Goal: Task Accomplishment & Management: Use online tool/utility

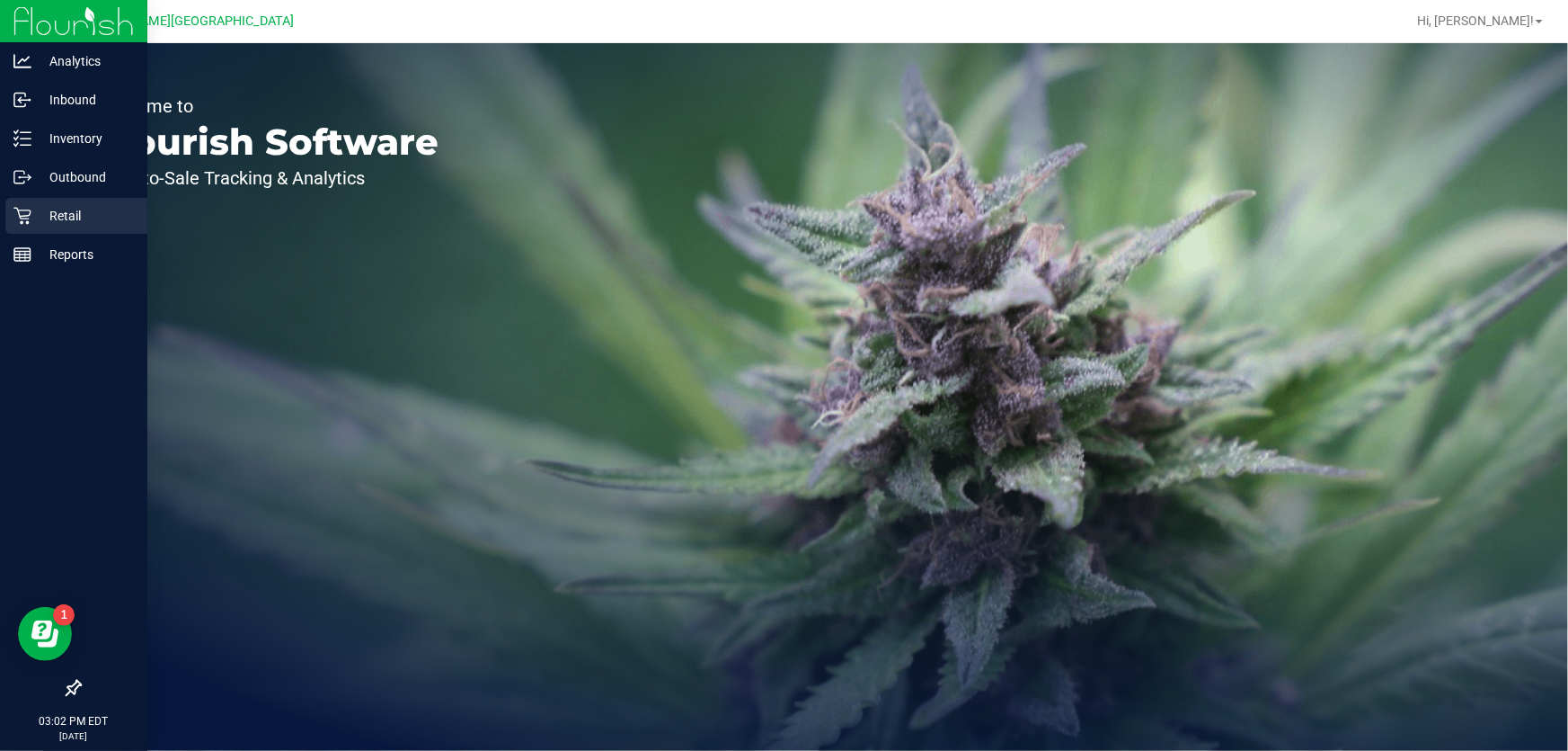
click at [51, 213] on p "Retail" at bounding box center [85, 215] width 108 height 21
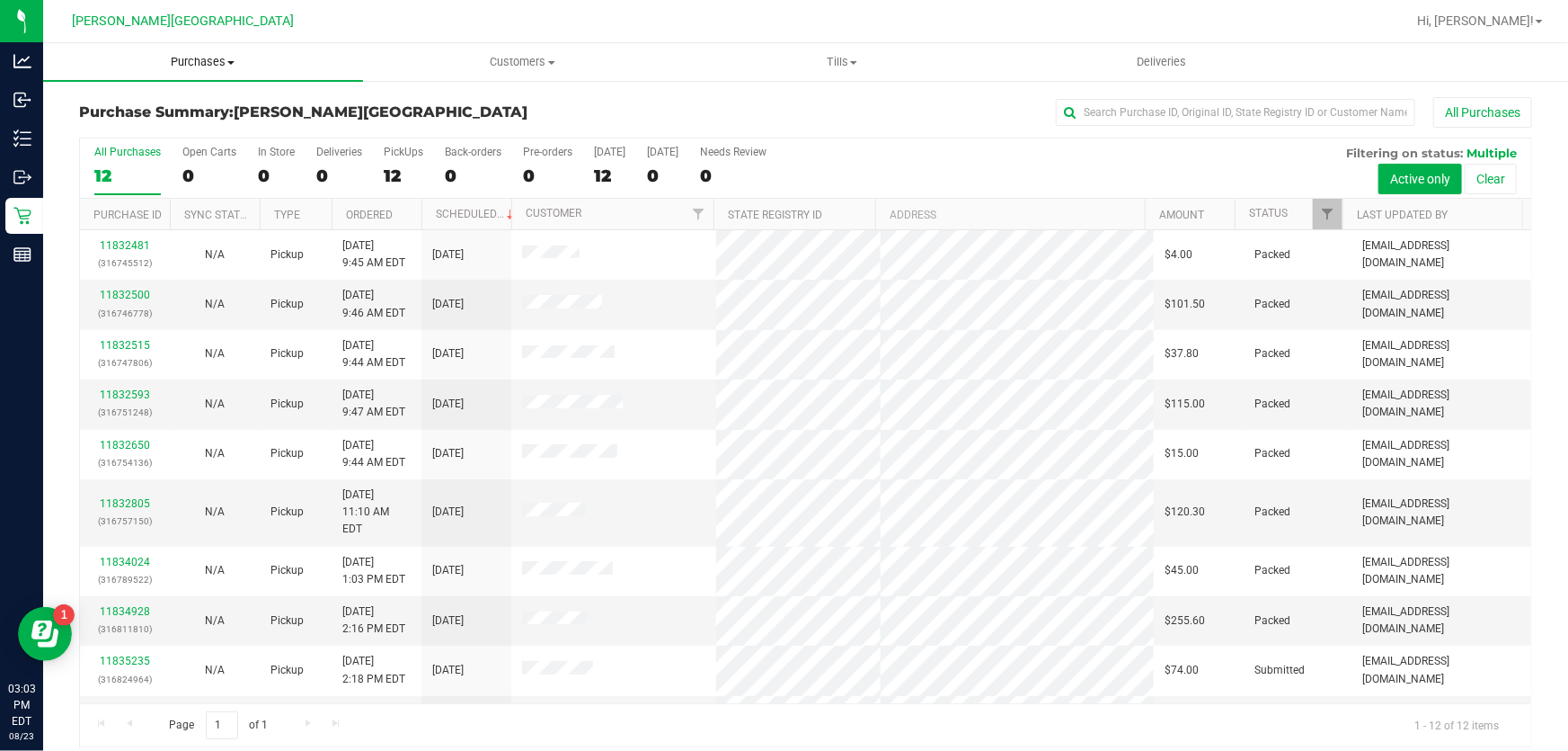
click at [212, 70] on span "Purchases" at bounding box center [202, 61] width 320 height 16
click at [143, 124] on span "Fulfillment" at bounding box center [98, 130] width 111 height 15
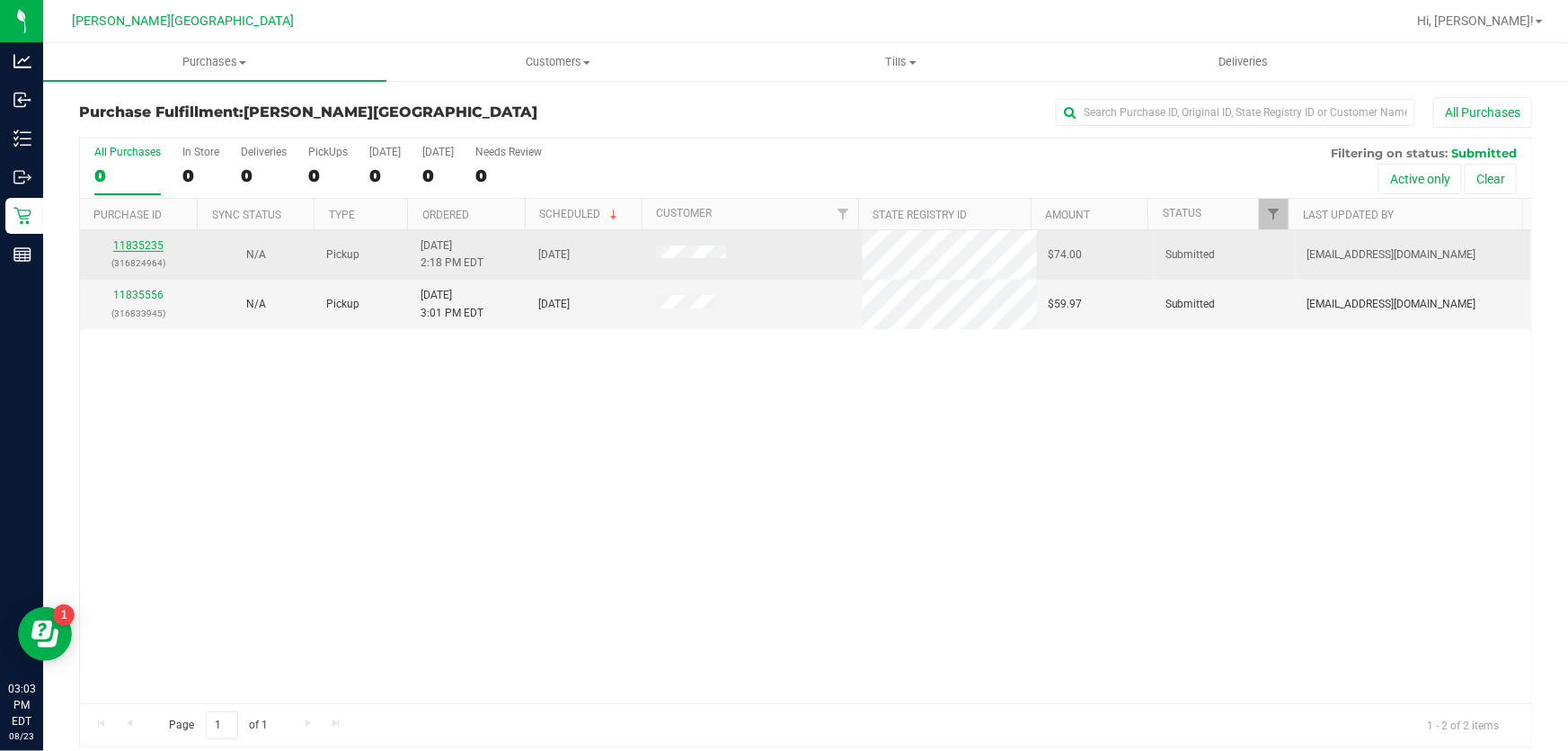
click at [146, 246] on link "11835235" at bounding box center [138, 246] width 50 height 13
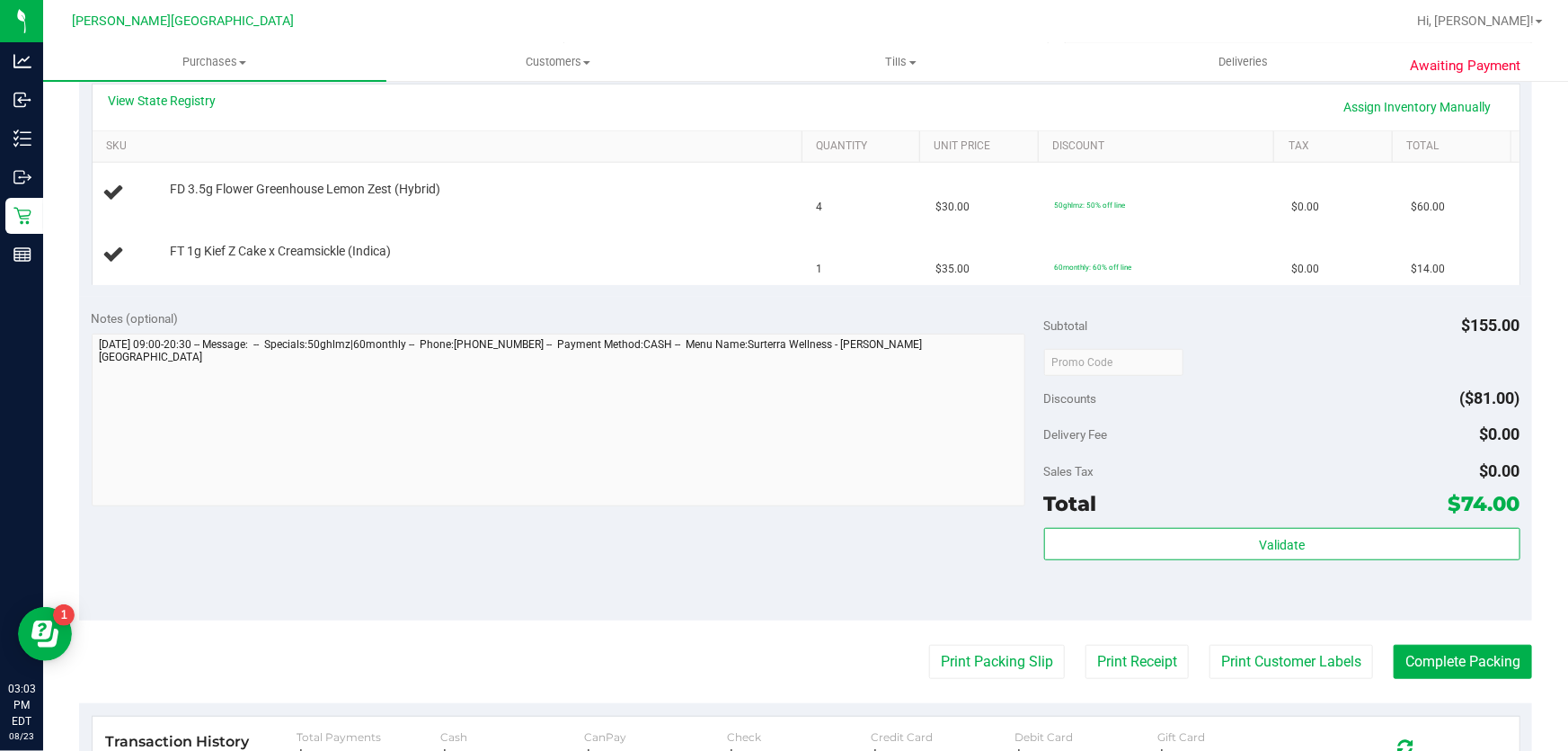
scroll to position [572, 0]
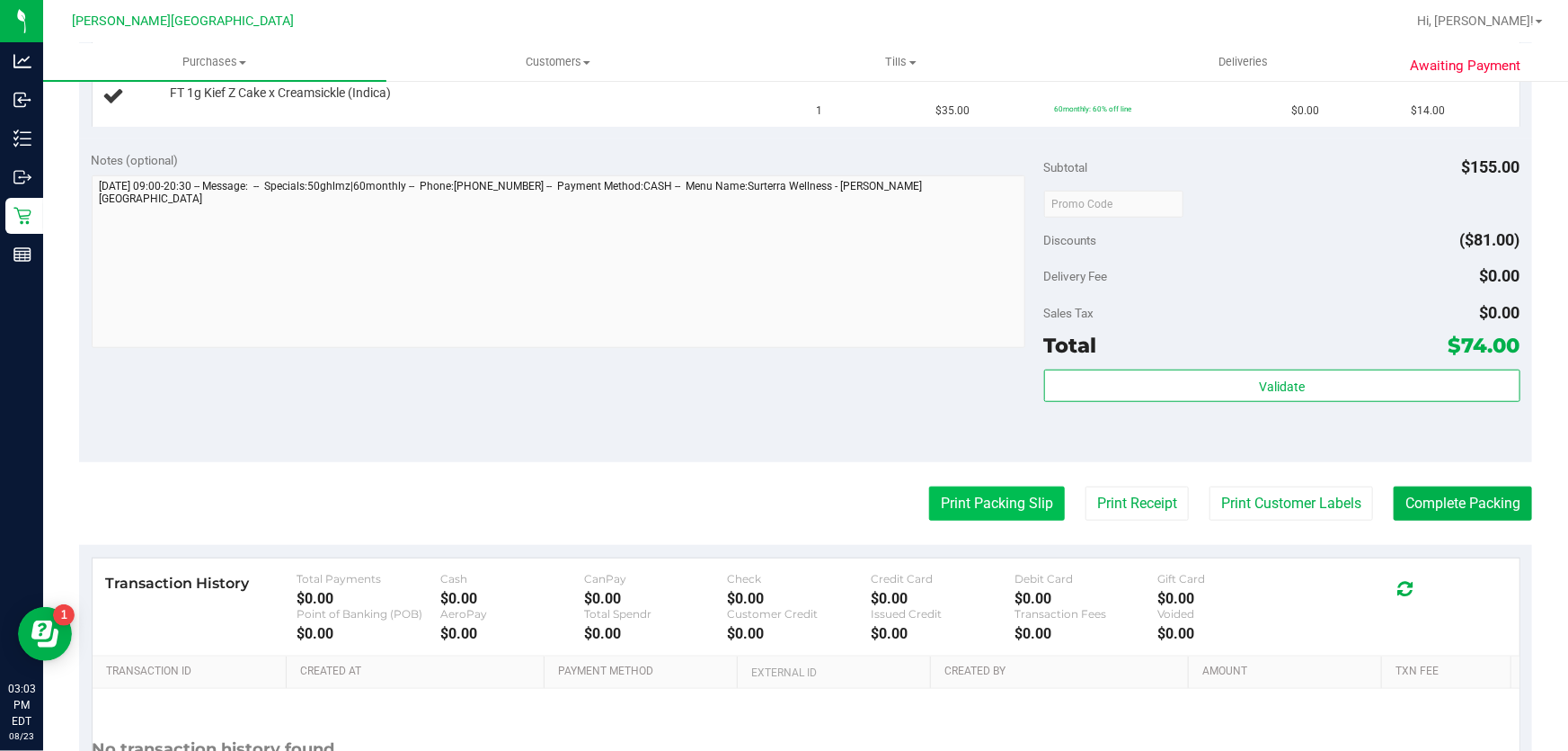
click at [1010, 514] on button "Print Packing Slip" at bounding box center [996, 503] width 135 height 34
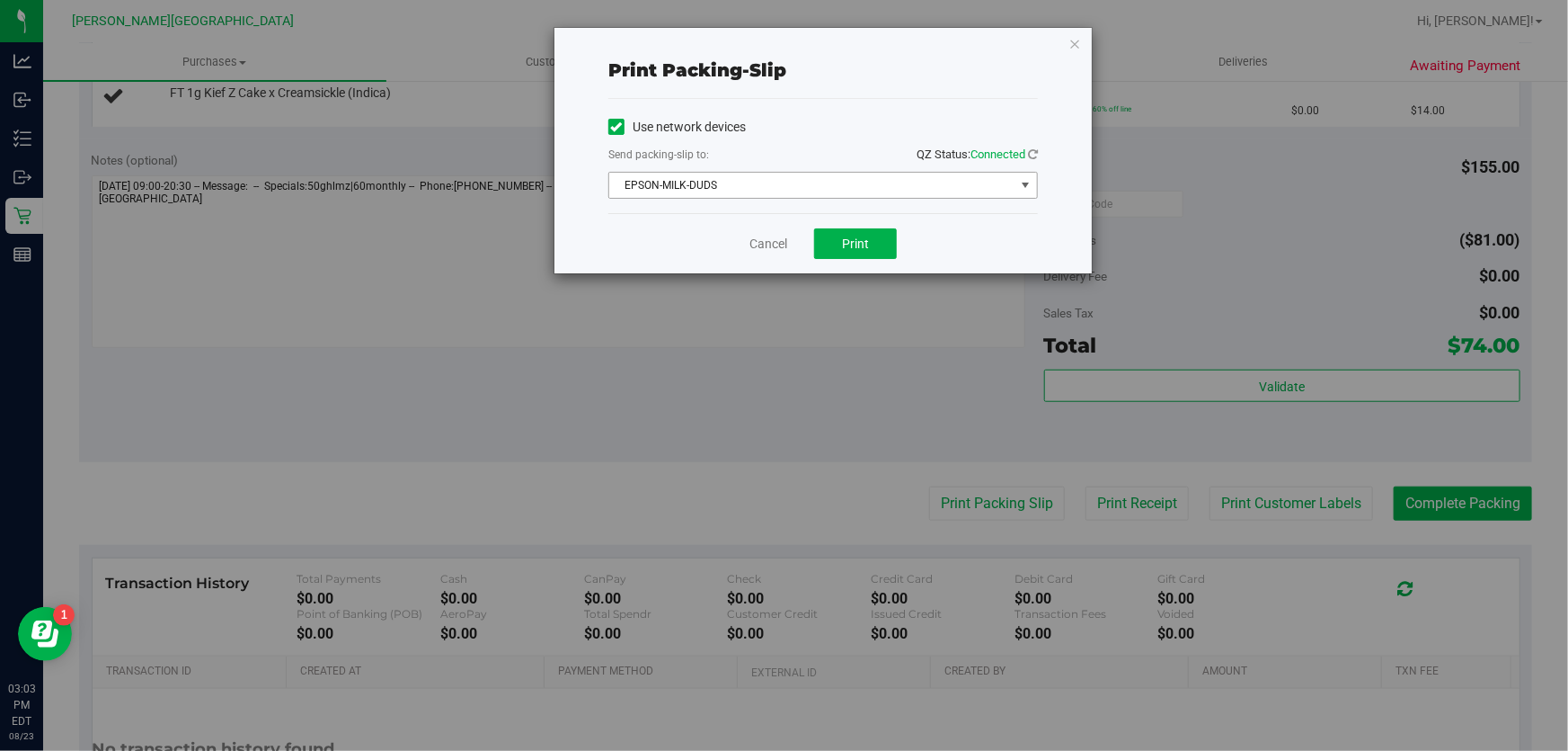
click at [809, 192] on span "EPSON-MILK-DUDS" at bounding box center [812, 185] width 405 height 25
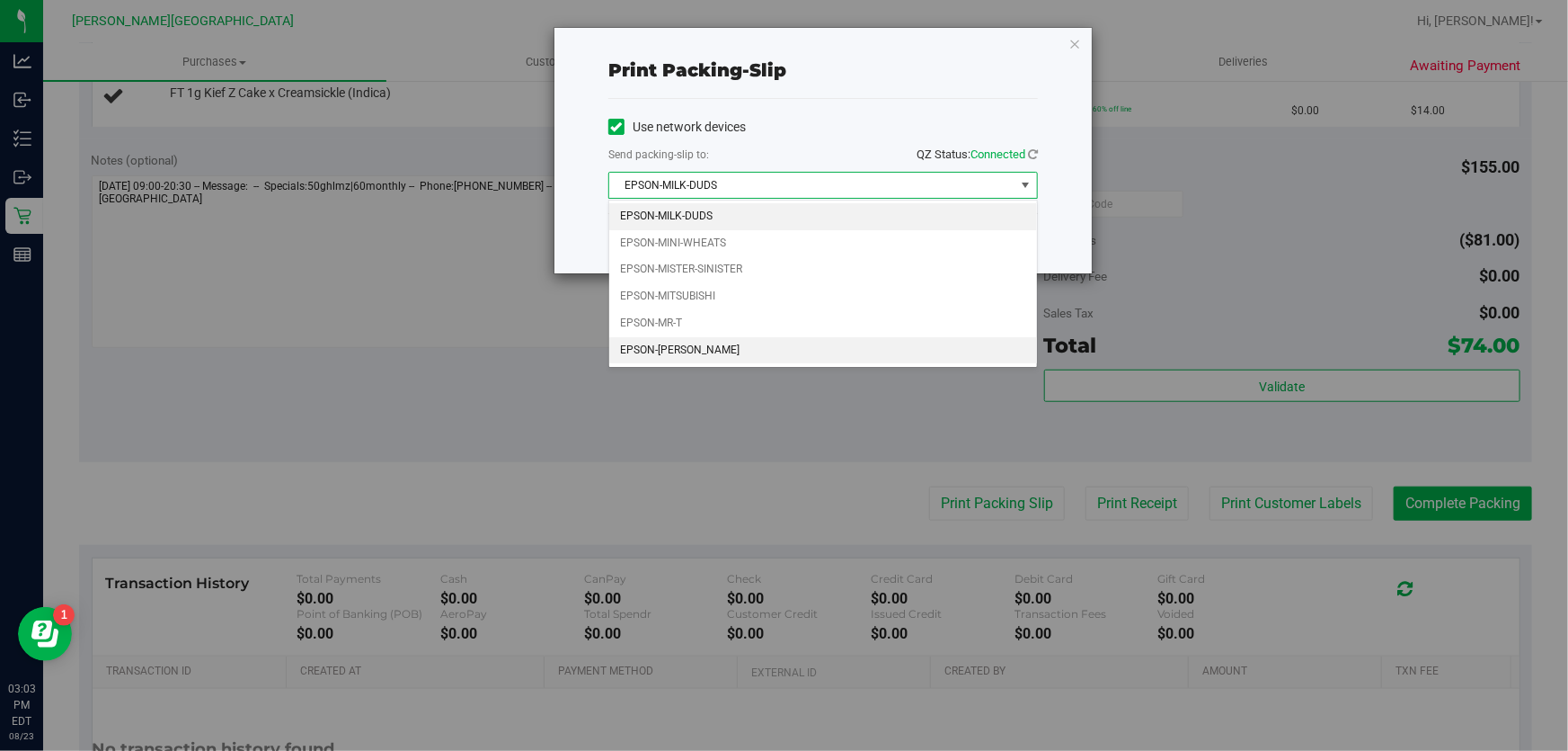
click at [692, 354] on li "EPSON-[PERSON_NAME]" at bounding box center [823, 350] width 428 height 27
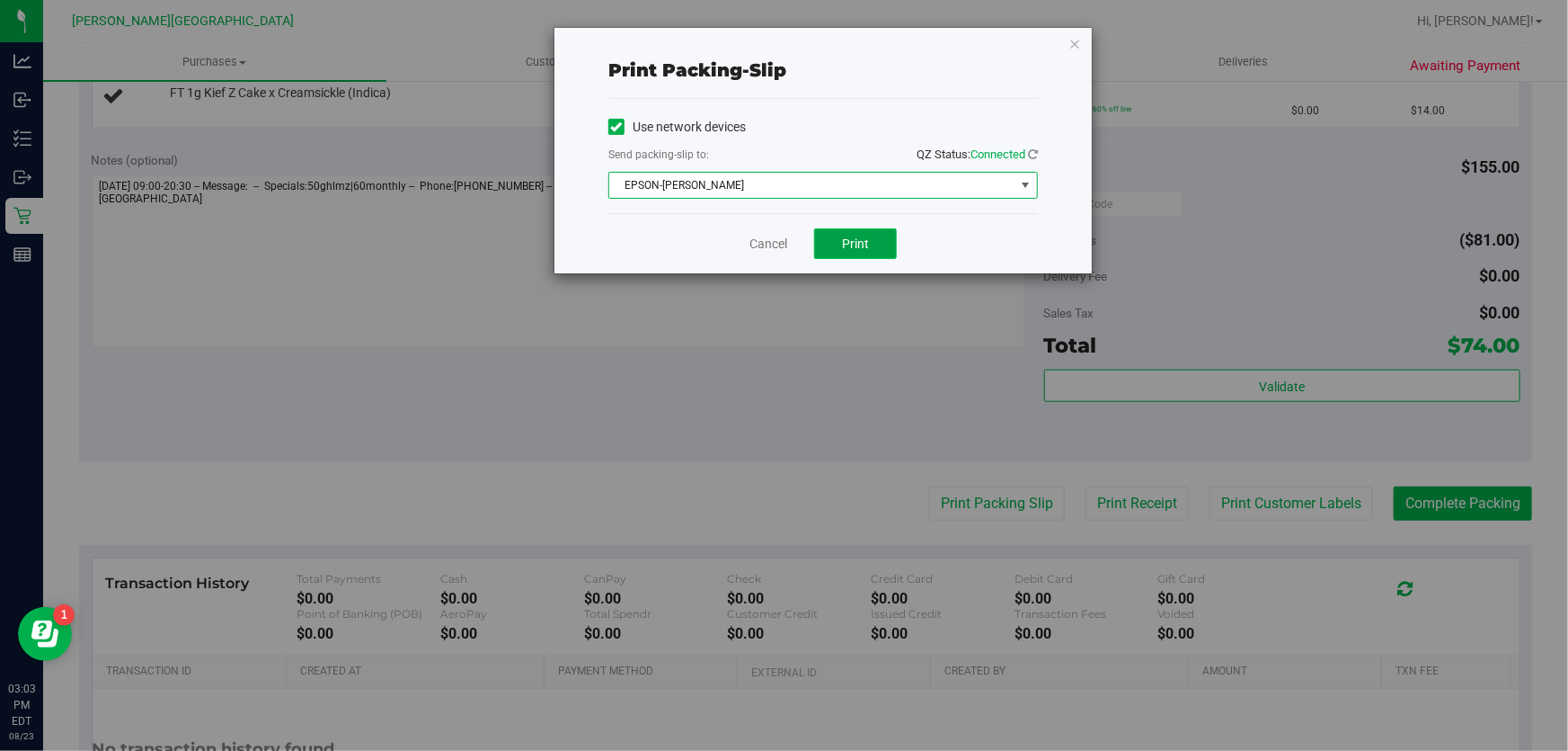
click at [861, 237] on span "Print" at bounding box center [855, 243] width 27 height 14
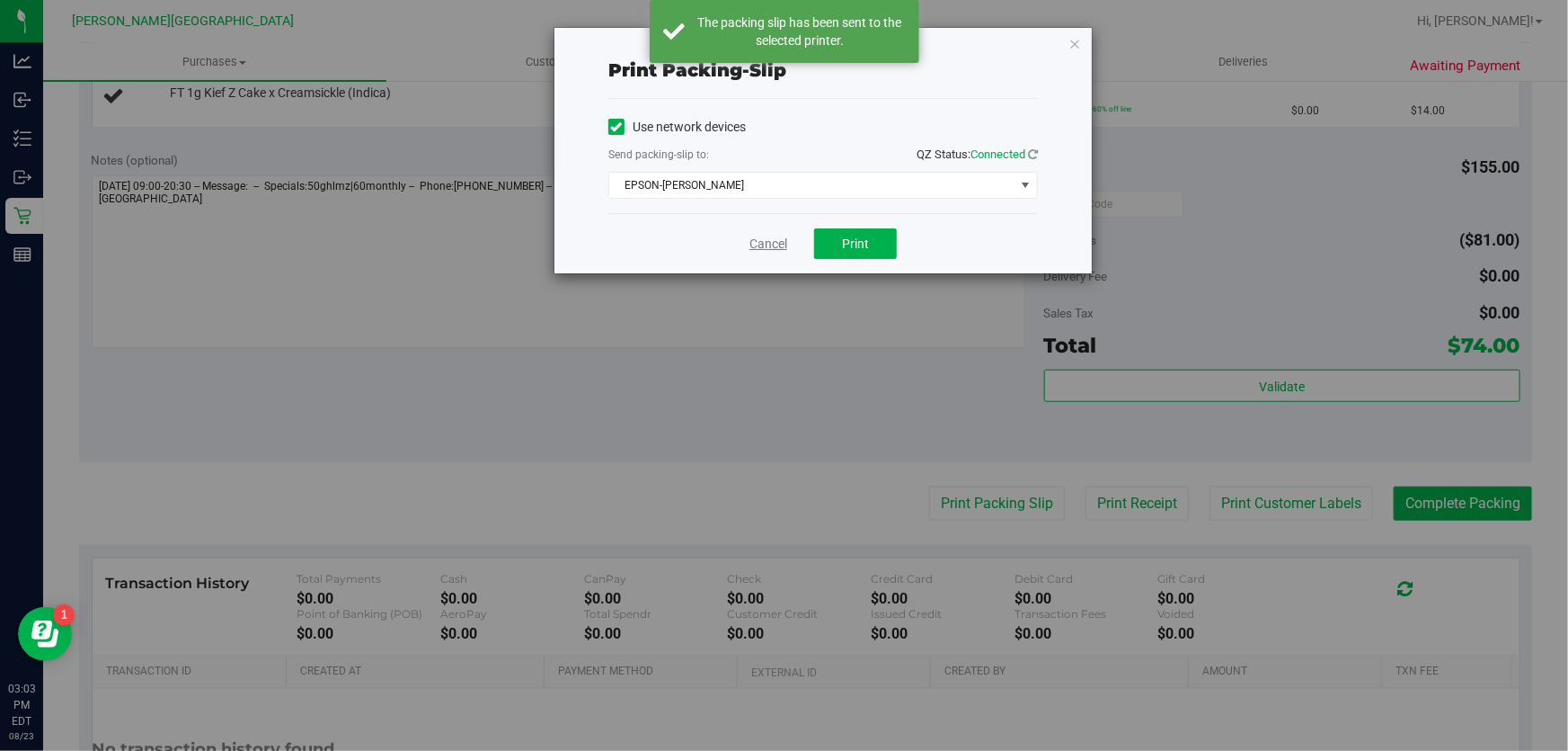
click at [778, 238] on link "Cancel" at bounding box center [768, 244] width 38 height 19
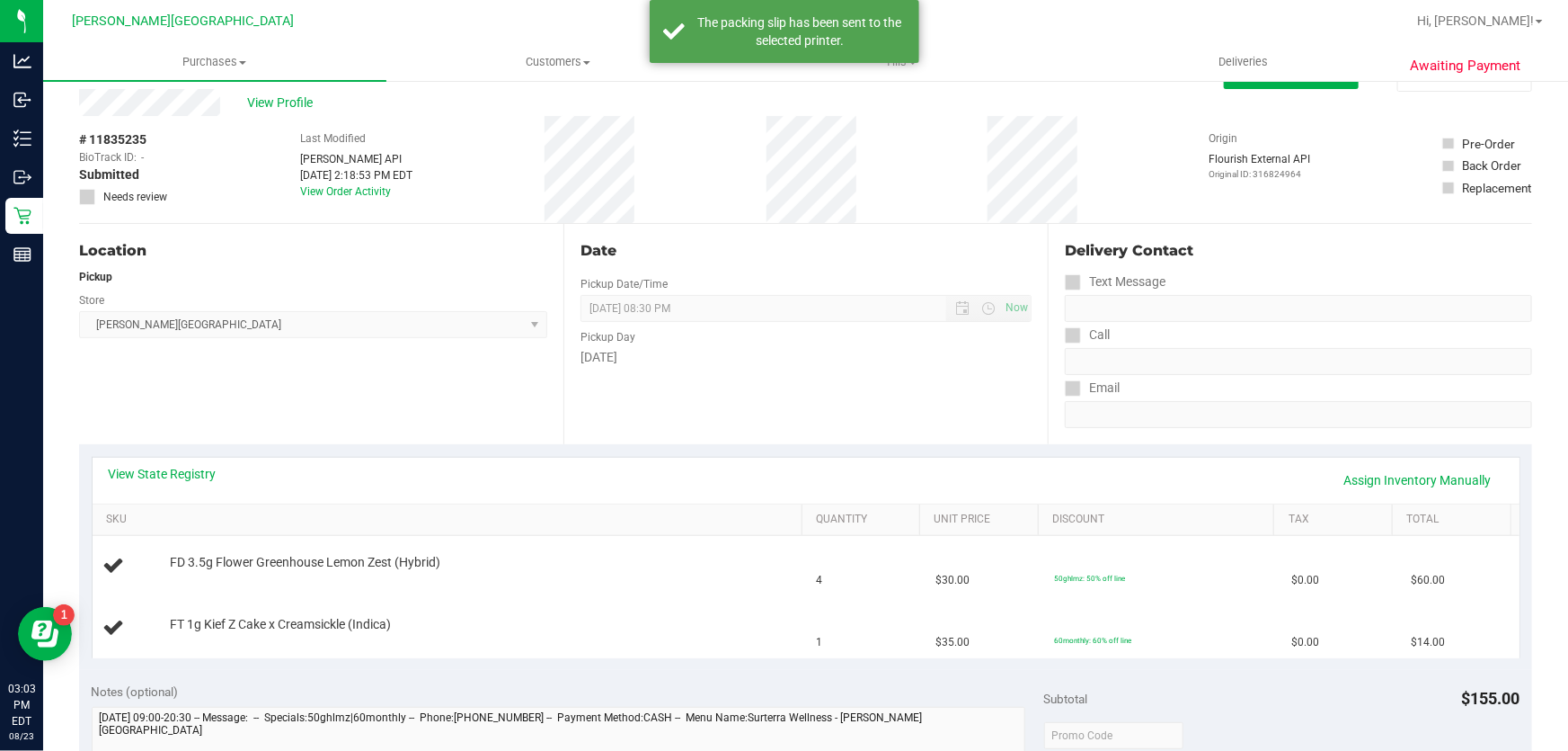
scroll to position [0, 0]
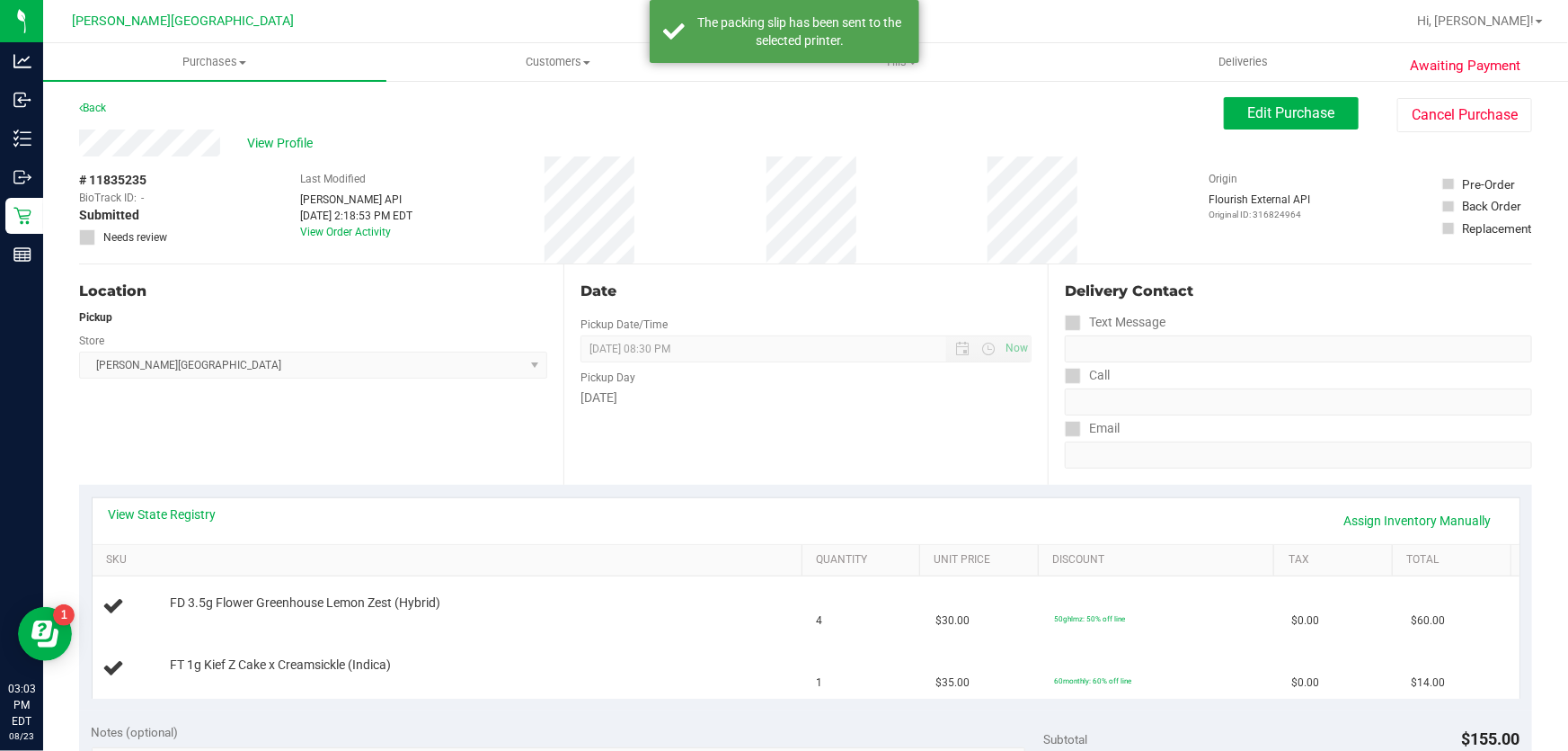
click at [106, 114] on div "Back" at bounding box center [92, 108] width 27 height 21
click at [97, 107] on link "Back" at bounding box center [92, 108] width 27 height 13
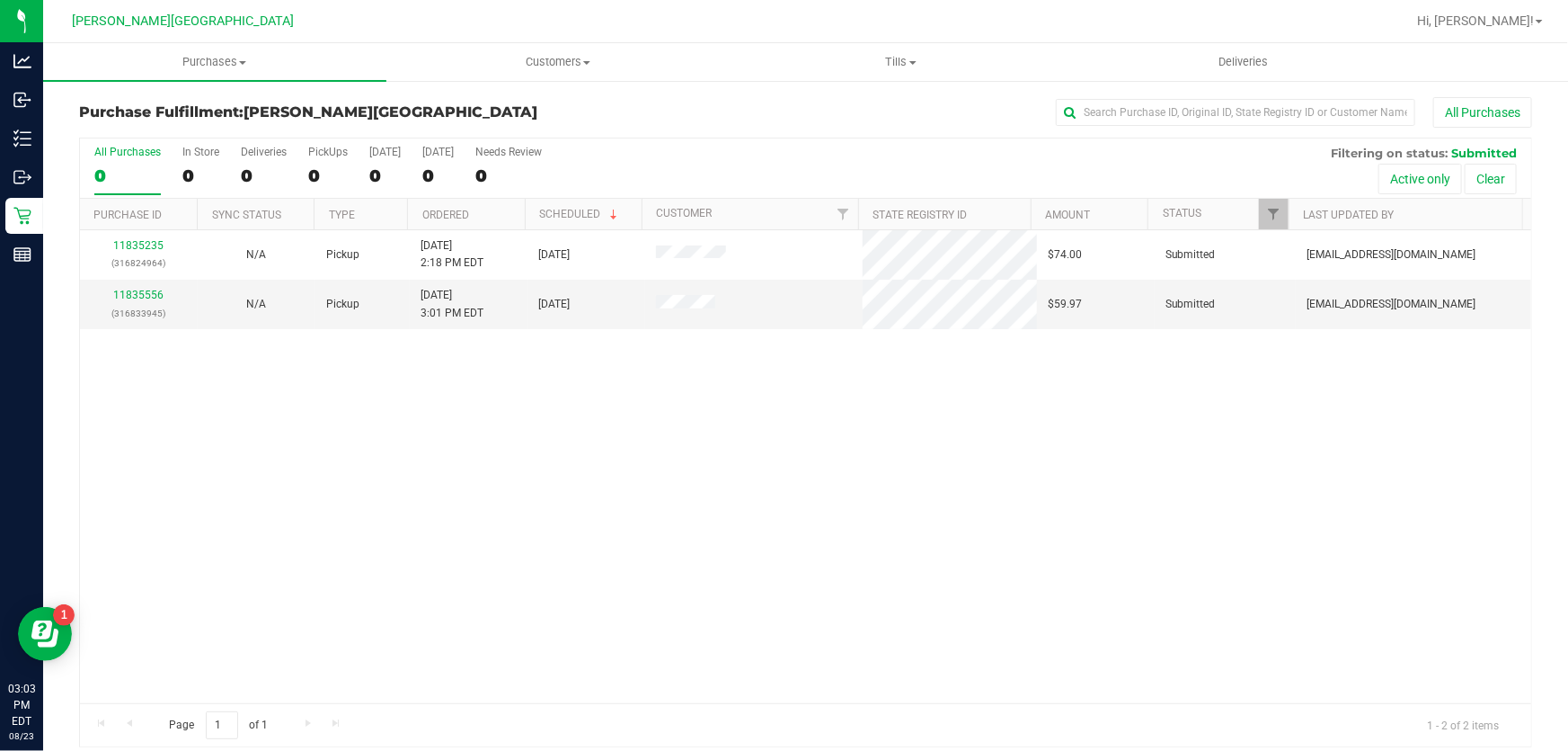
click at [395, 541] on div "11835235 (316824964) N/A Pickup [DATE] 2:18 PM EDT 8/23/2025 $74.00 Submitted […" at bounding box center [805, 466] width 1451 height 473
click at [448, 518] on div "11835235 (316824964) N/A Pickup [DATE] 2:18 PM EDT 8/23/2025 $74.00 Submitted […" at bounding box center [805, 466] width 1451 height 473
click at [136, 291] on link "11835556" at bounding box center [138, 295] width 50 height 13
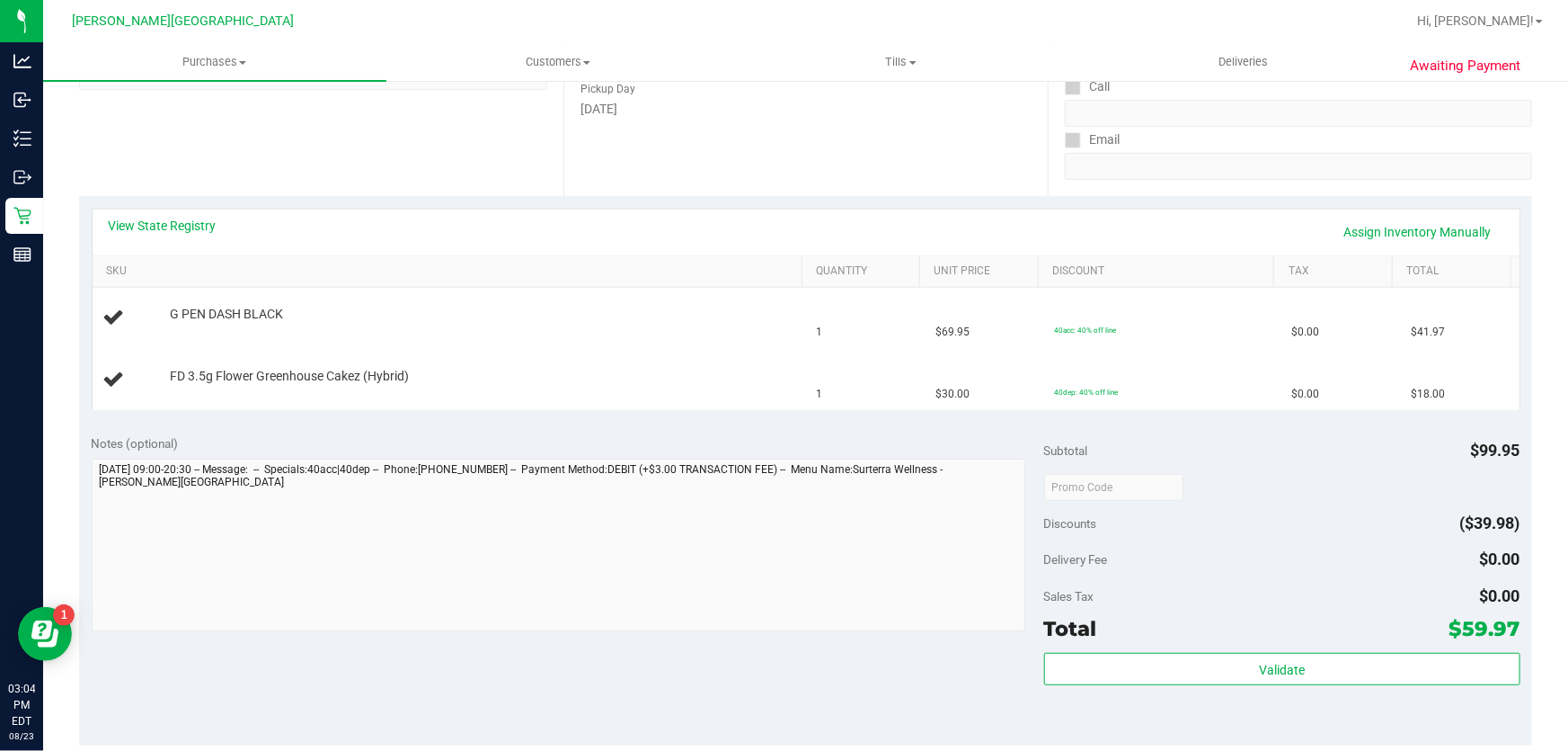
scroll to position [408, 0]
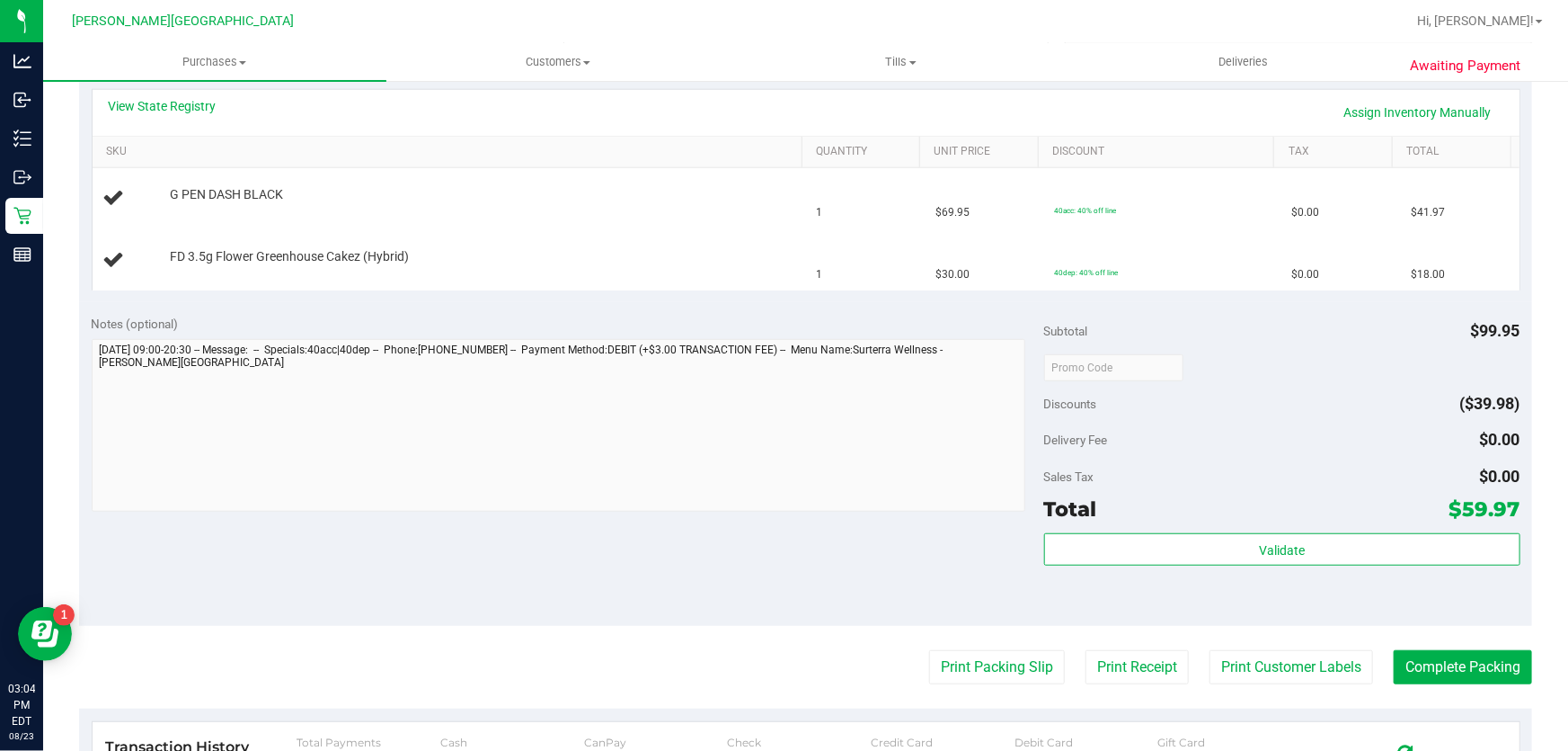
click at [1002, 683] on purchase-details "Back Edit Purchase Cancel Purchase View Profile # 11835556 BioTrack ID: - Submi…" at bounding box center [805, 367] width 1453 height 1356
click at [1000, 680] on button "Print Packing Slip" at bounding box center [996, 667] width 135 height 34
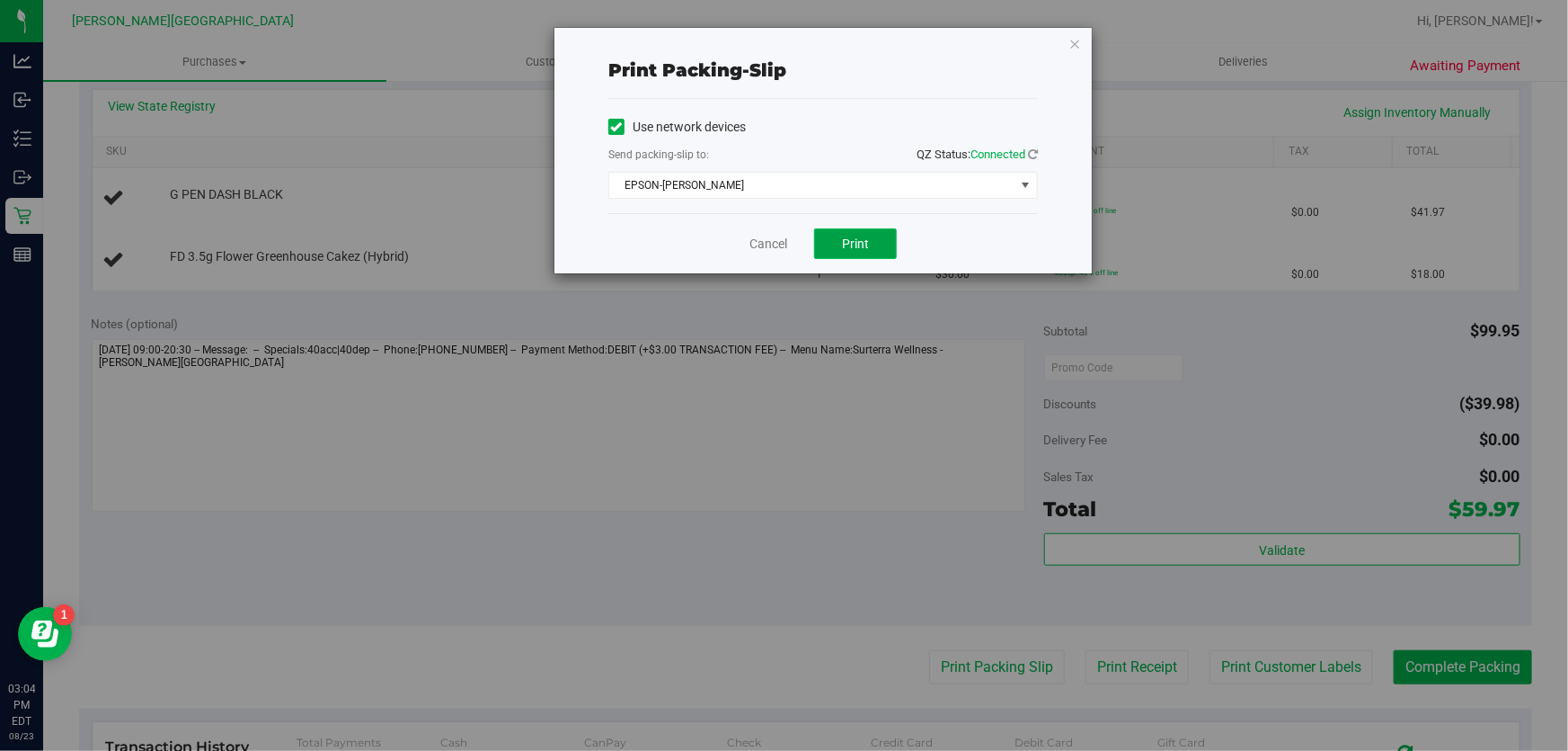
click at [864, 242] on span "Print" at bounding box center [855, 243] width 27 height 14
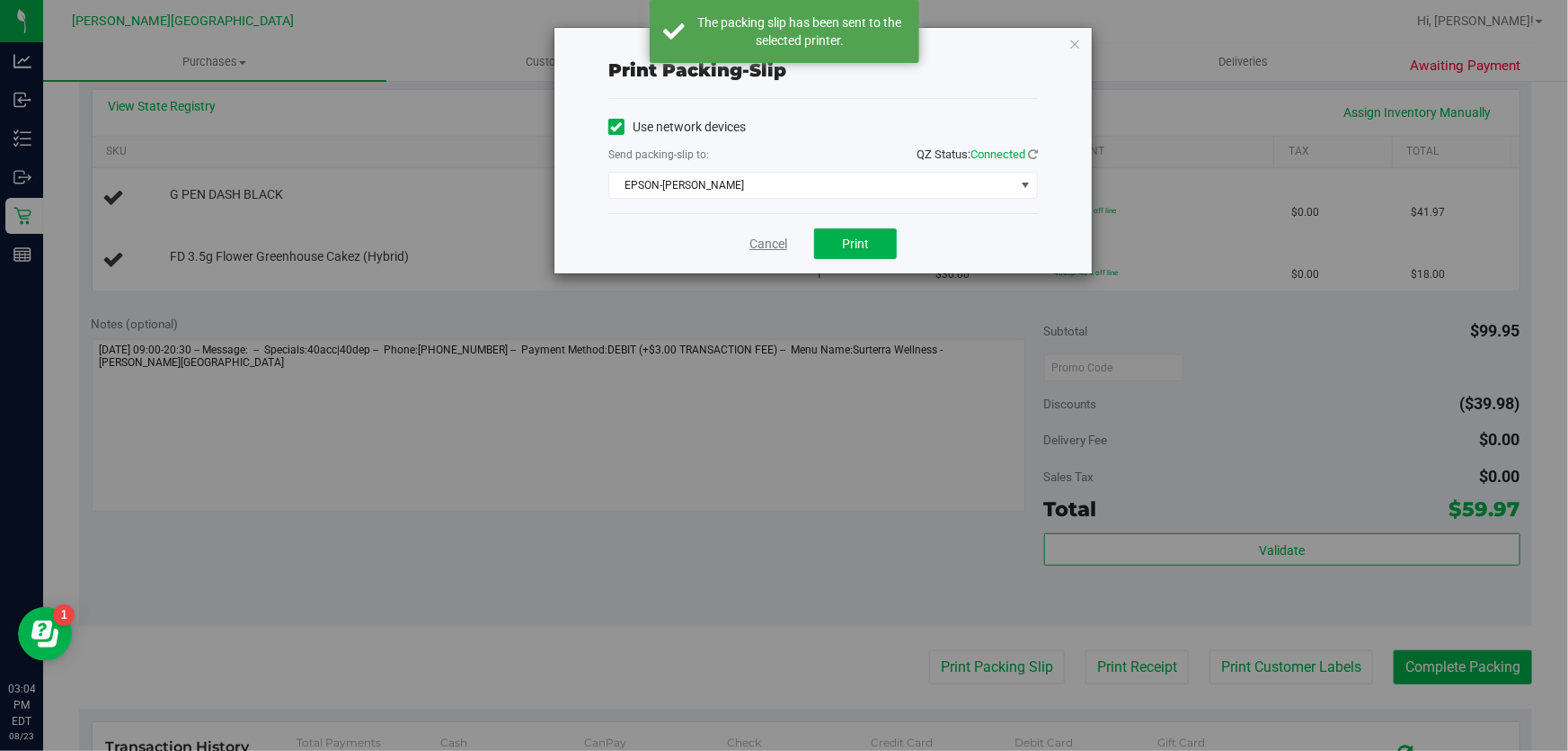
click at [765, 244] on link "Cancel" at bounding box center [768, 244] width 38 height 19
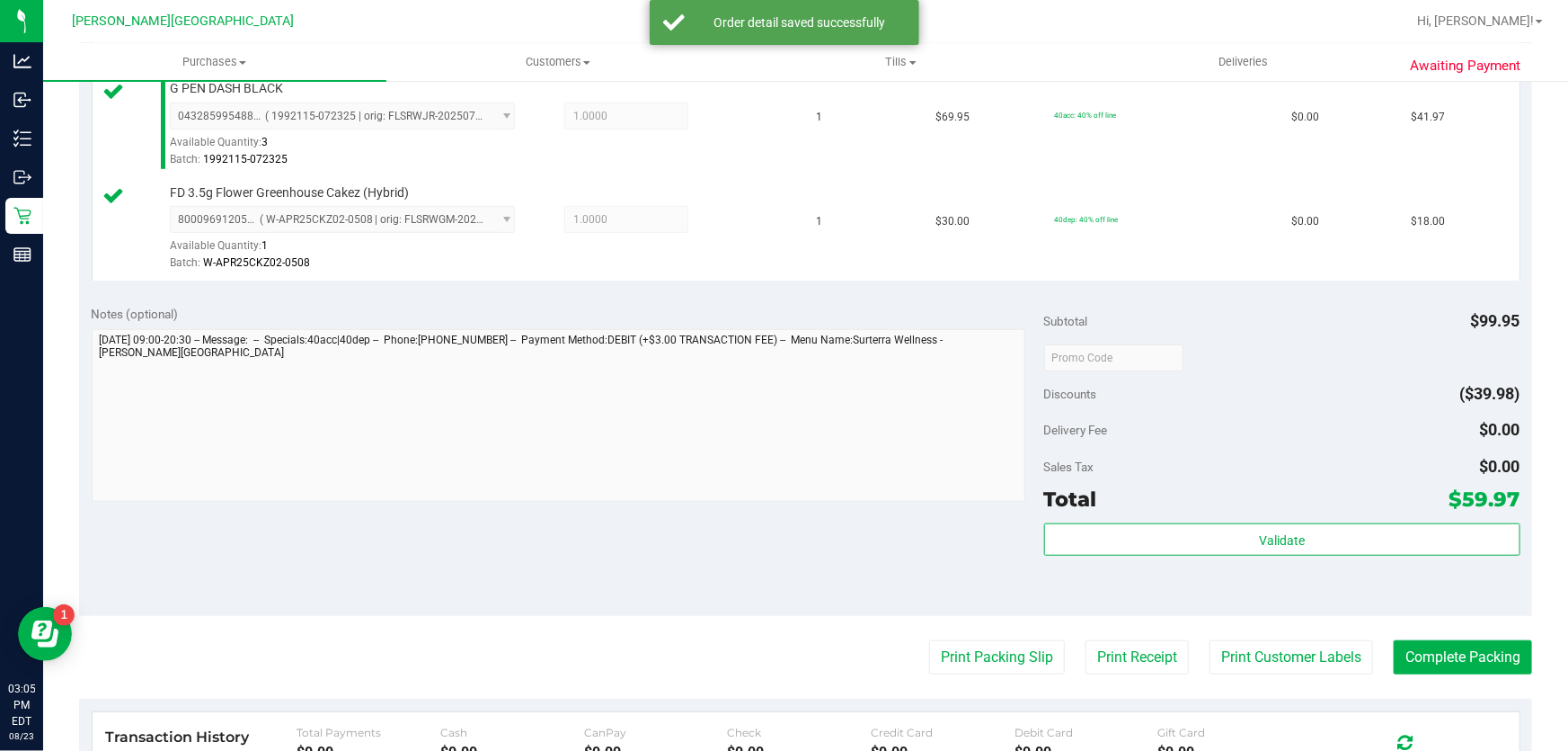
scroll to position [735, 0]
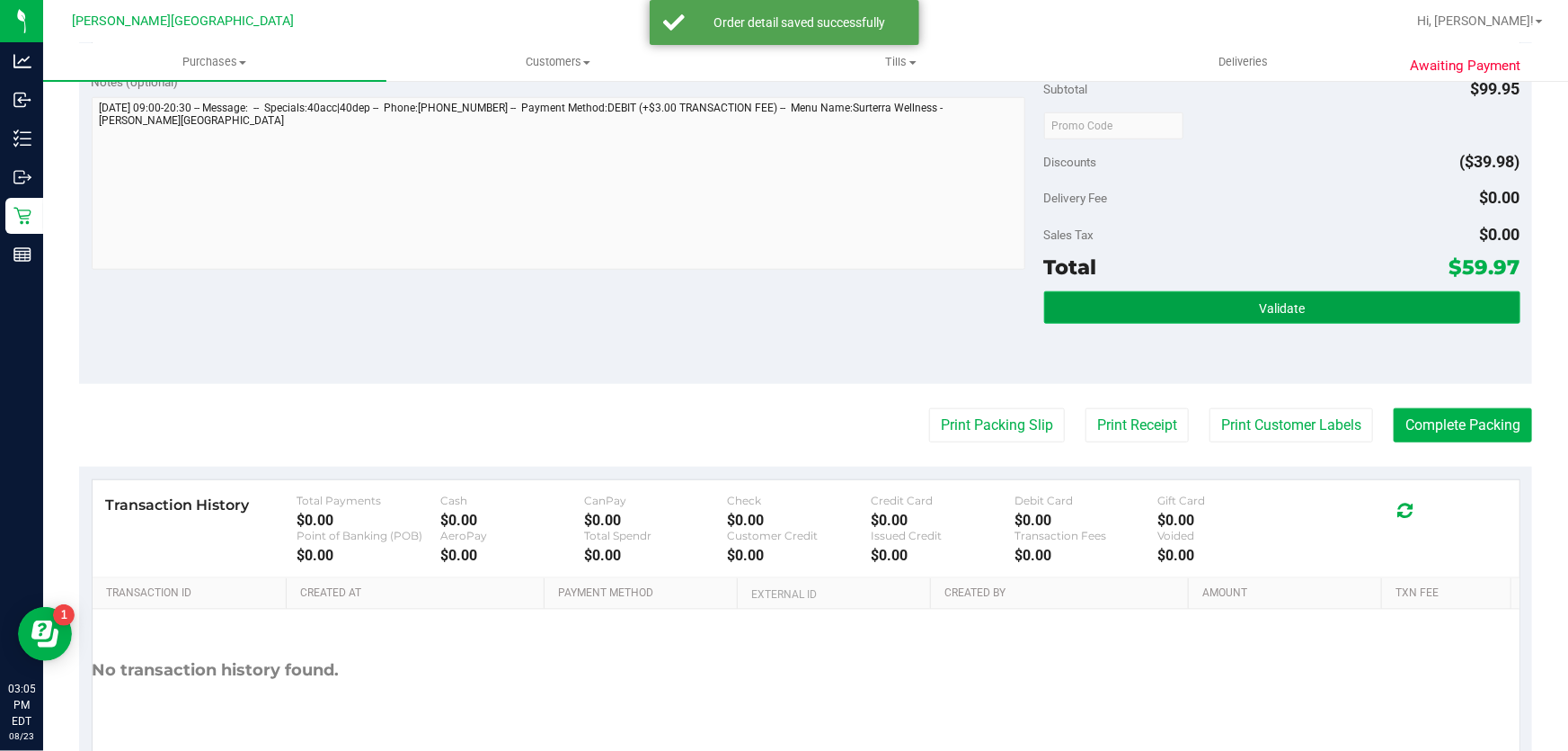
click at [1247, 305] on button "Validate" at bounding box center [1281, 307] width 476 height 32
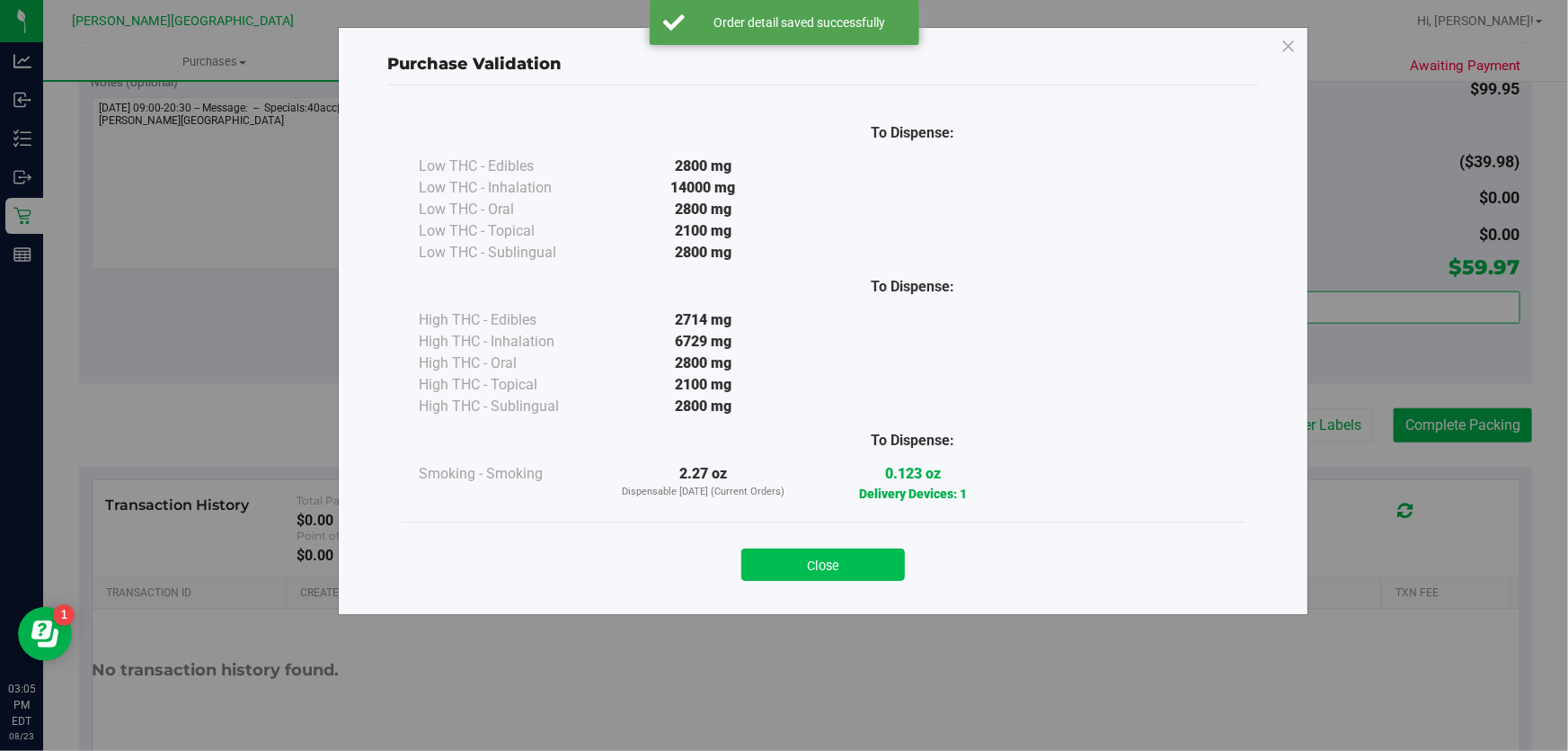
click at [847, 567] on button "Close" at bounding box center [823, 564] width 163 height 32
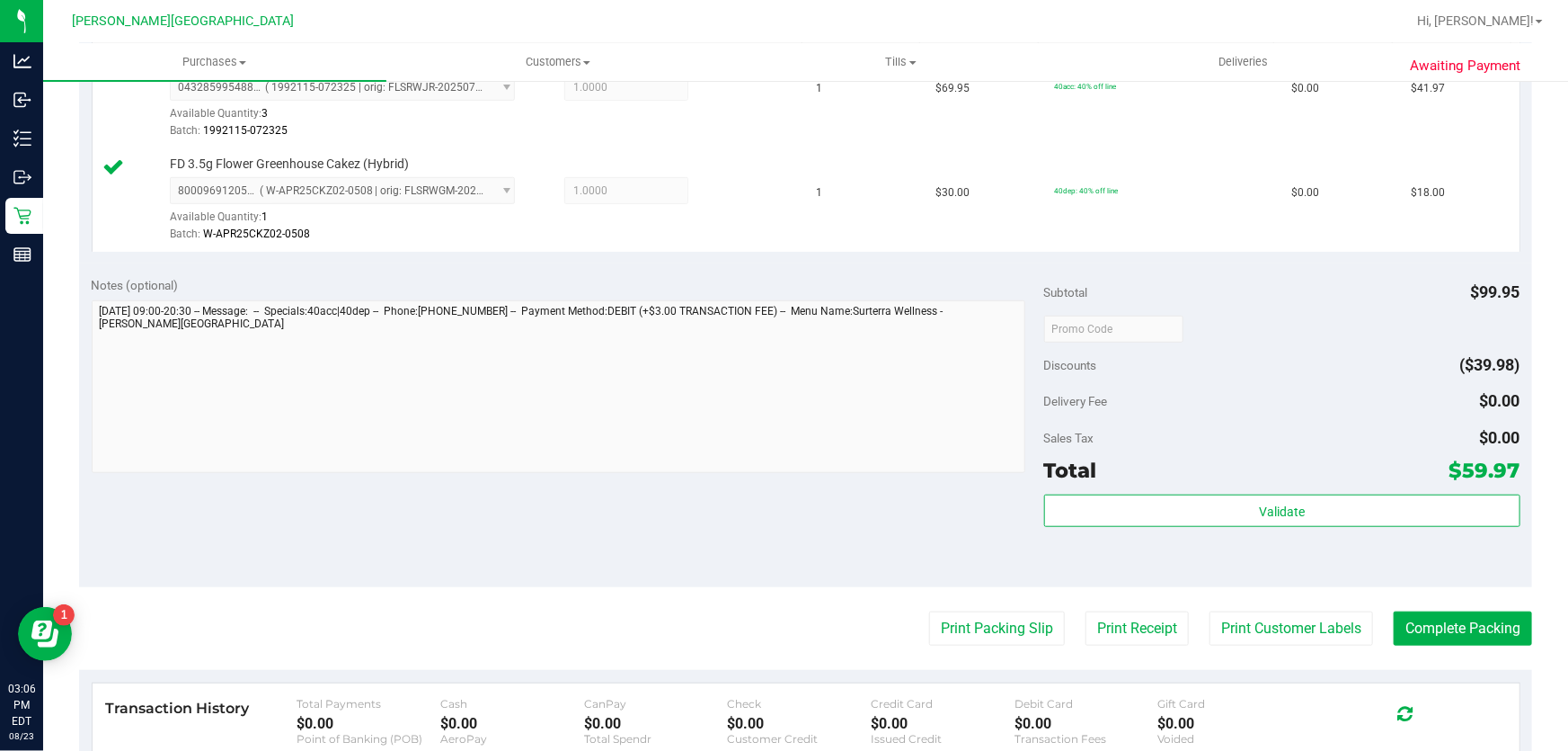
scroll to position [654, 0]
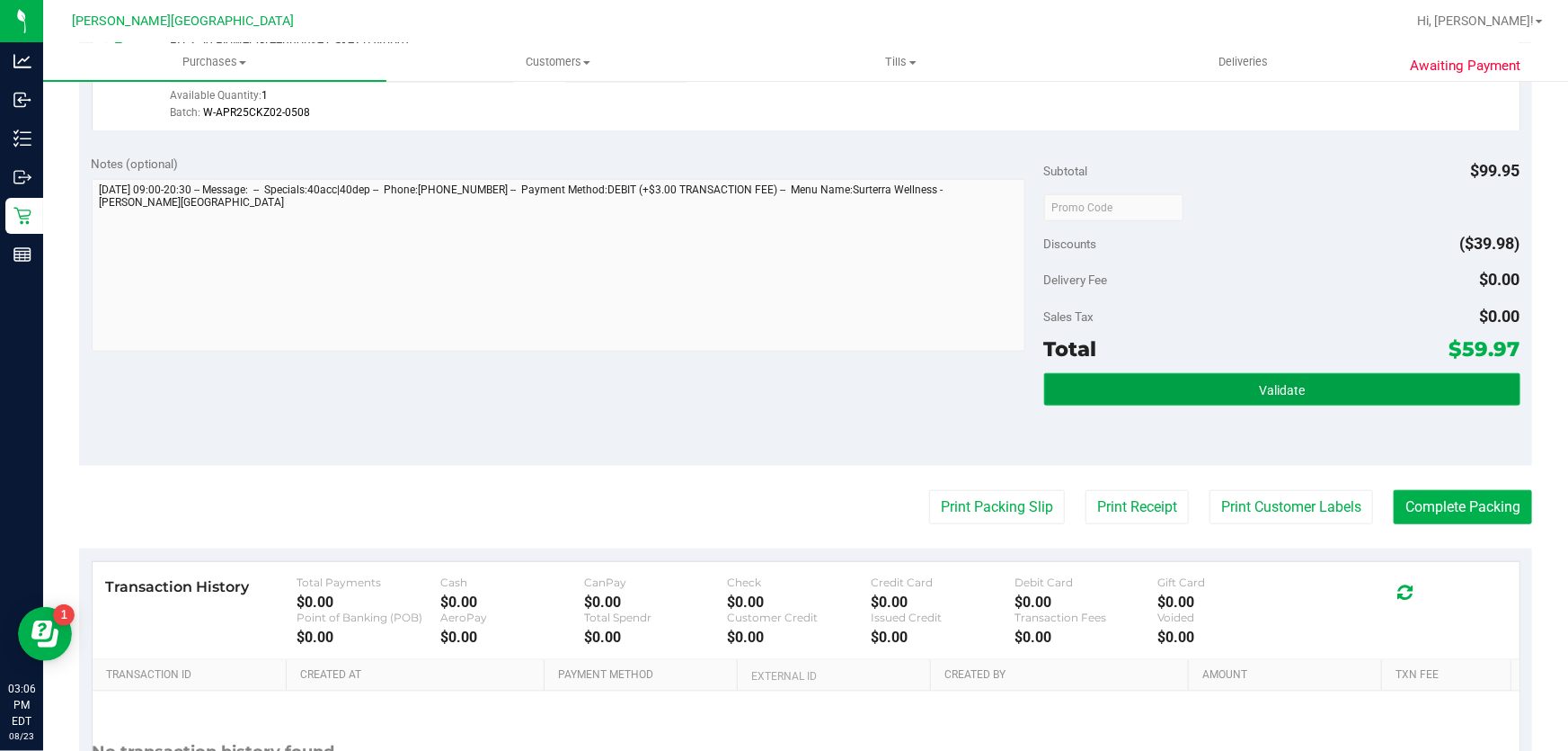
click at [1192, 398] on button "Validate" at bounding box center [1281, 389] width 476 height 32
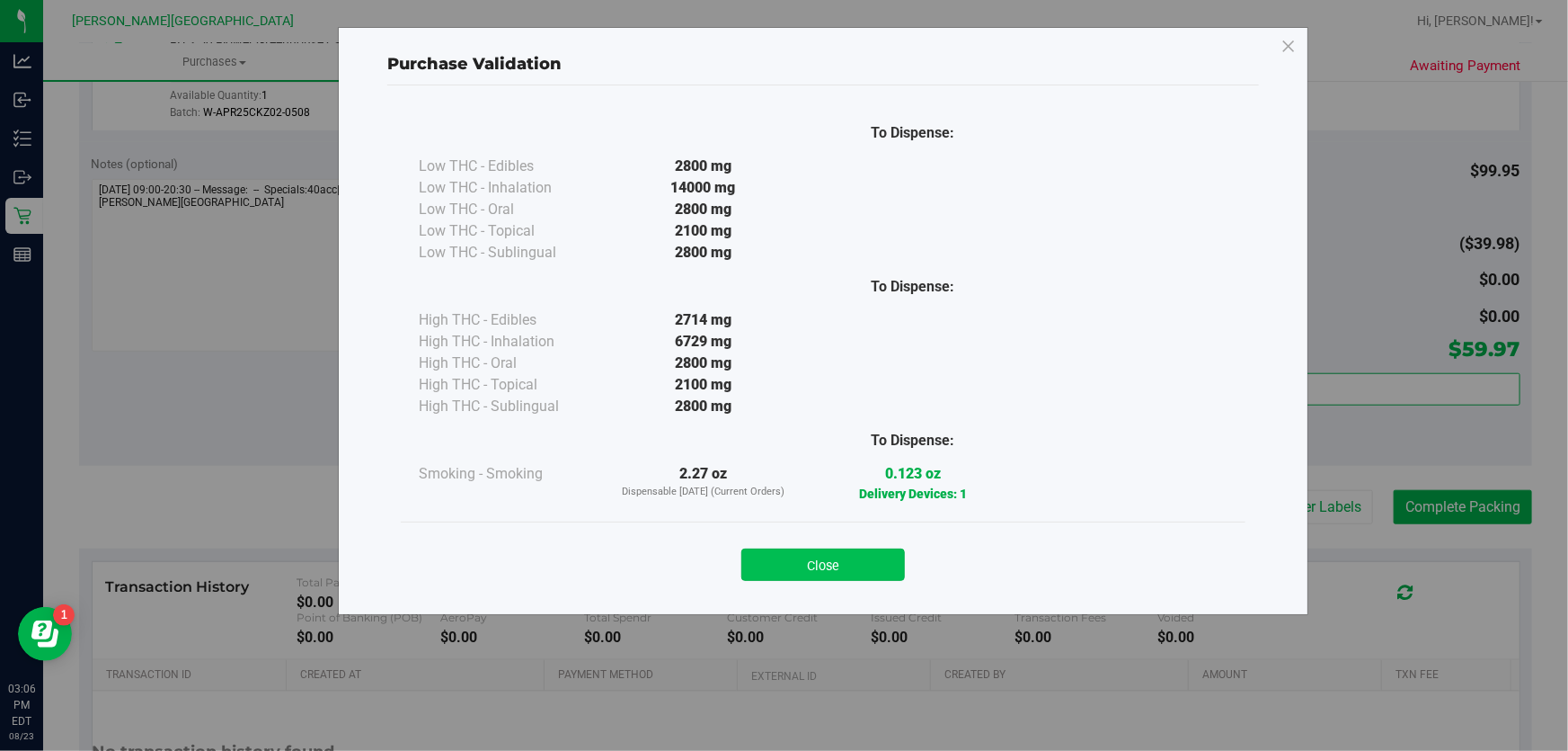
click at [840, 563] on button "Close" at bounding box center [823, 564] width 163 height 32
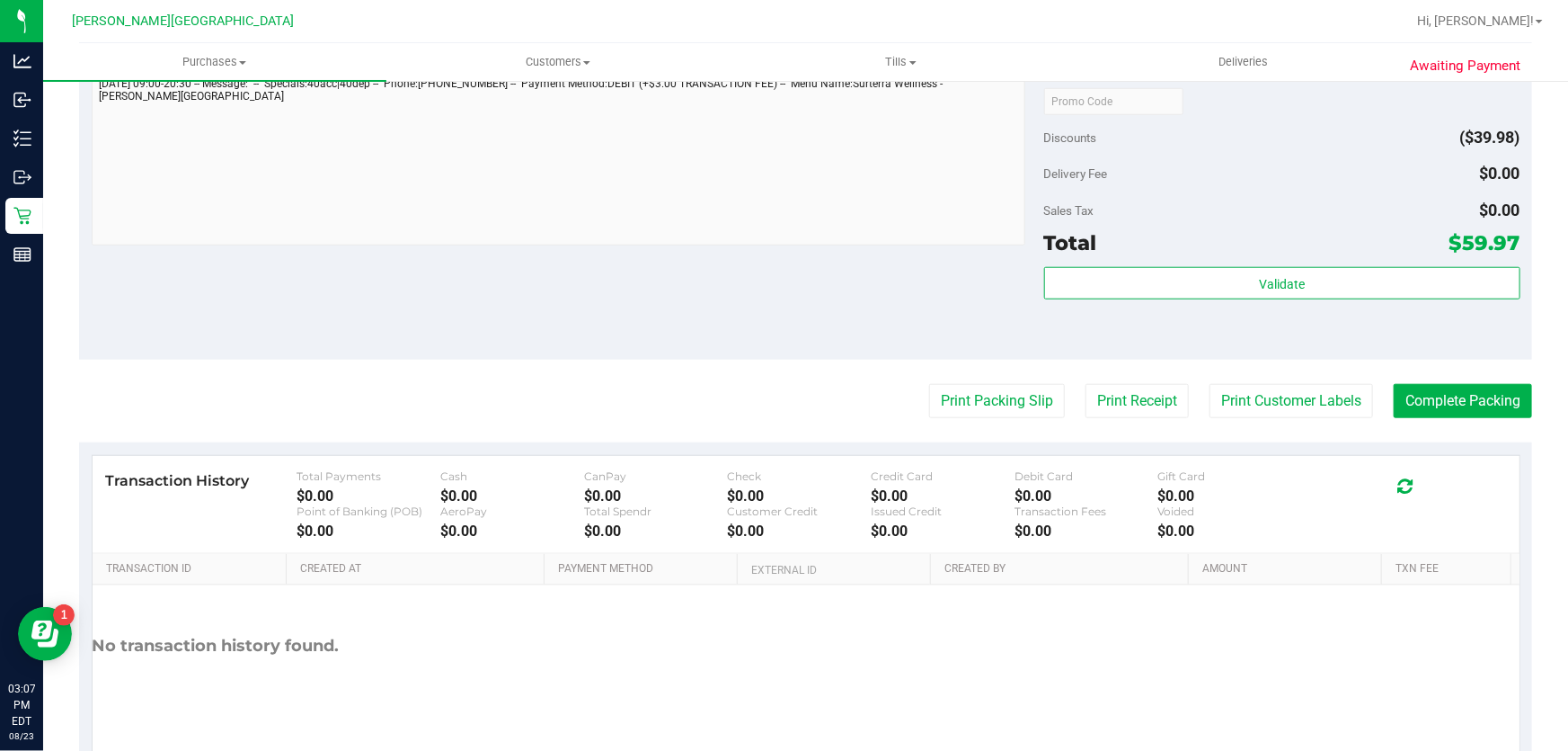
scroll to position [820, 0]
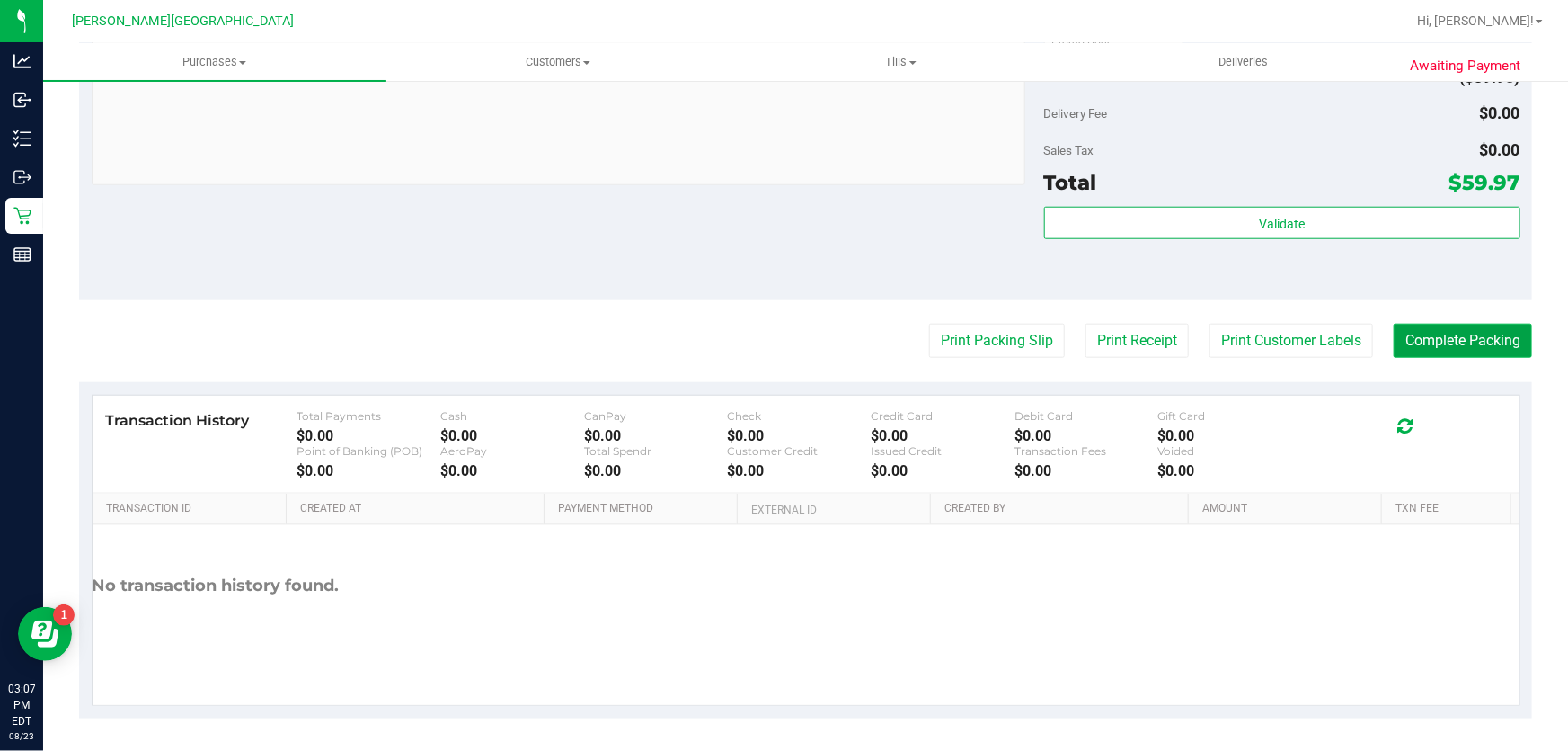
click at [1457, 330] on button "Complete Packing" at bounding box center [1462, 341] width 138 height 34
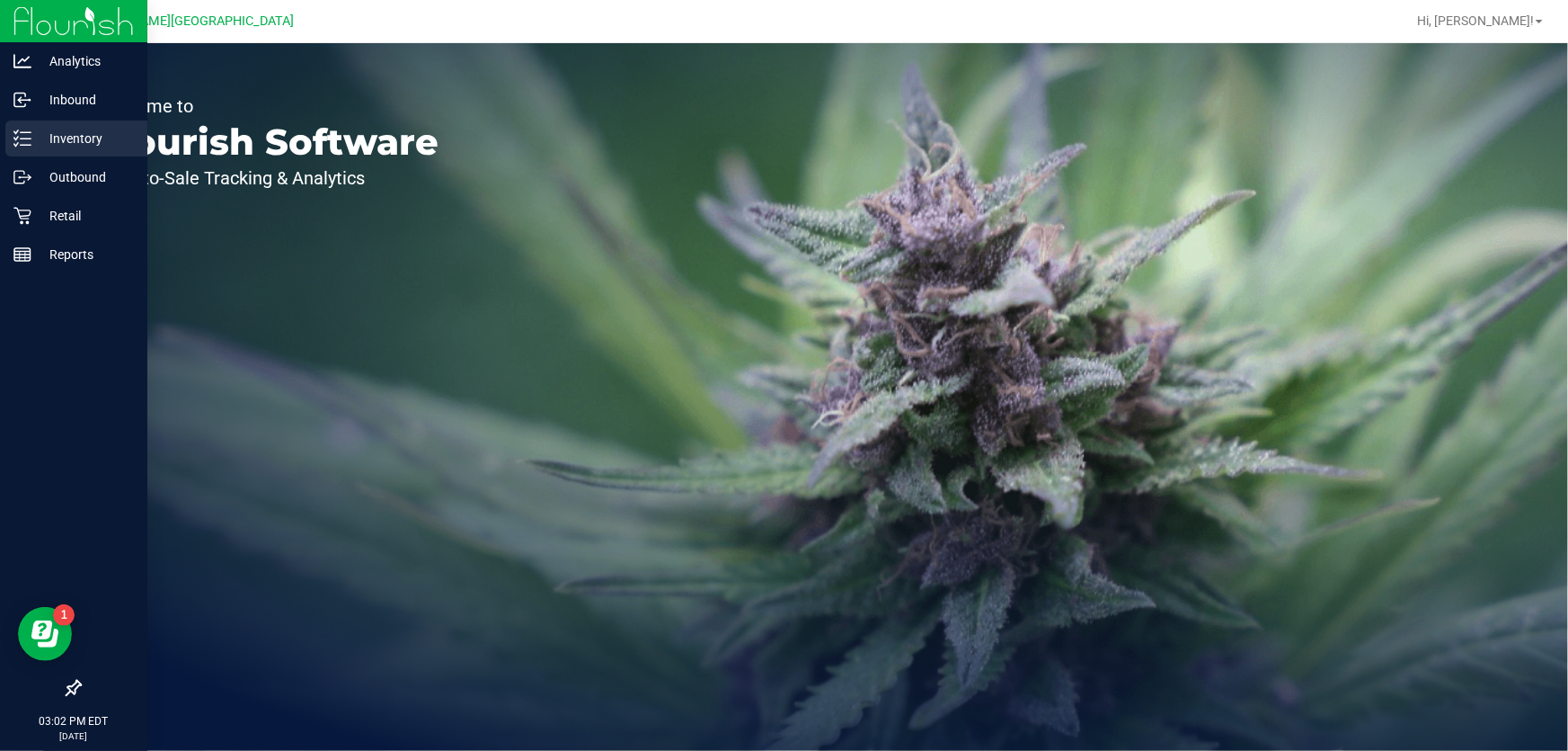
click at [41, 136] on p "Inventory" at bounding box center [85, 138] width 108 height 21
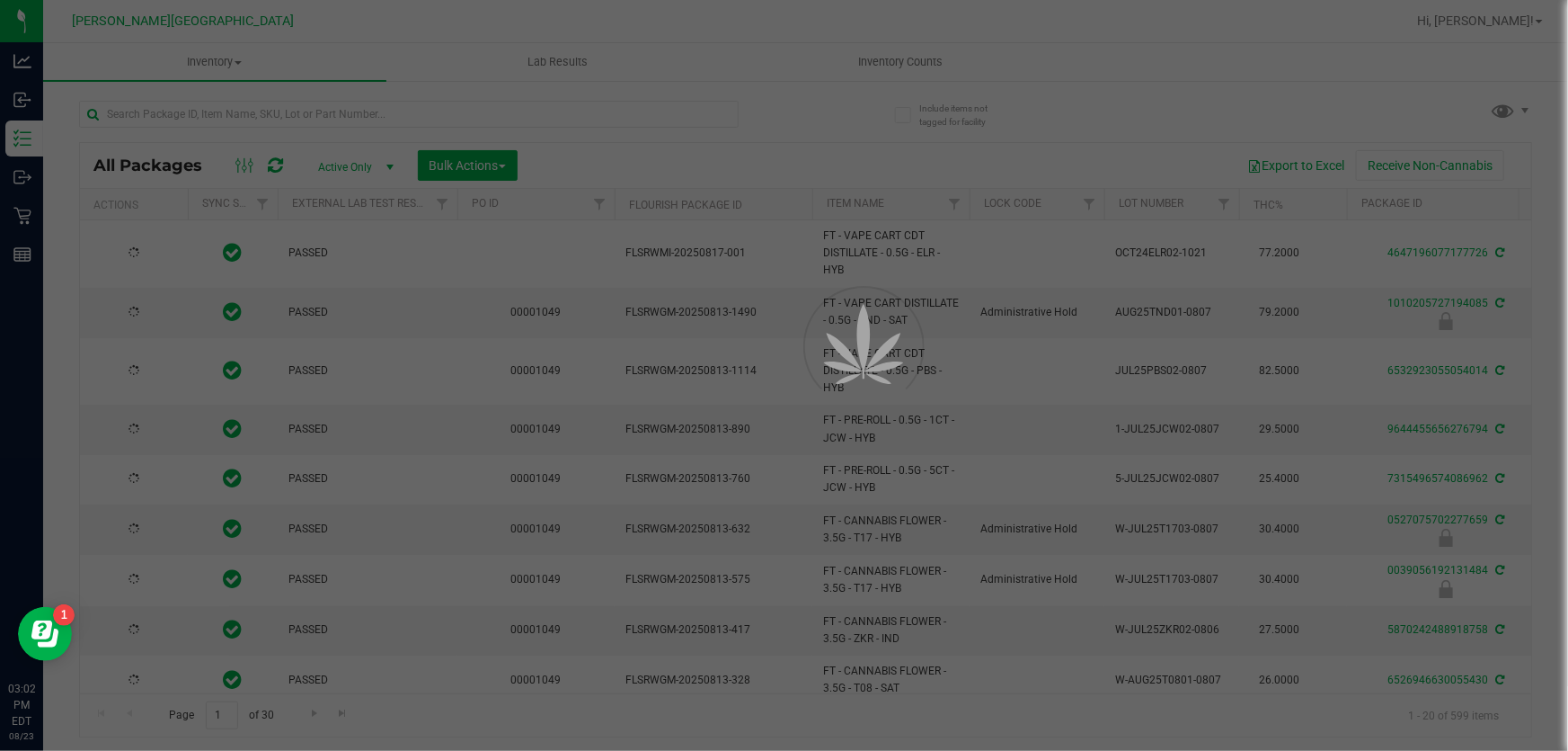
type input "2026-02-14"
